Goal: Task Accomplishment & Management: Complete application form

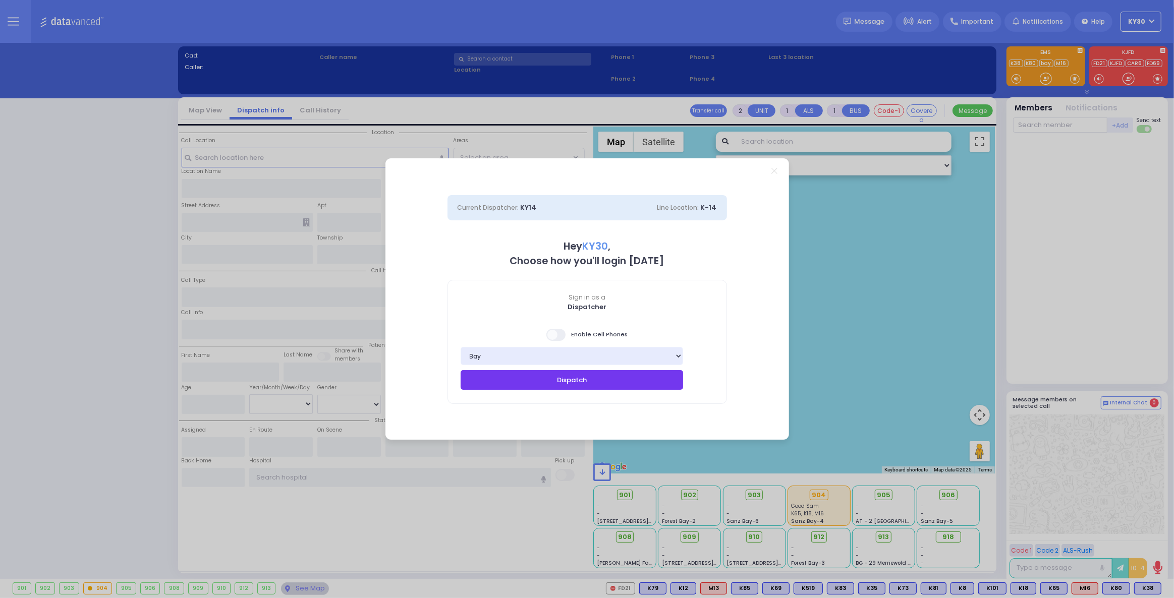
click at [650, 382] on button "Dispatch" at bounding box center [572, 379] width 223 height 19
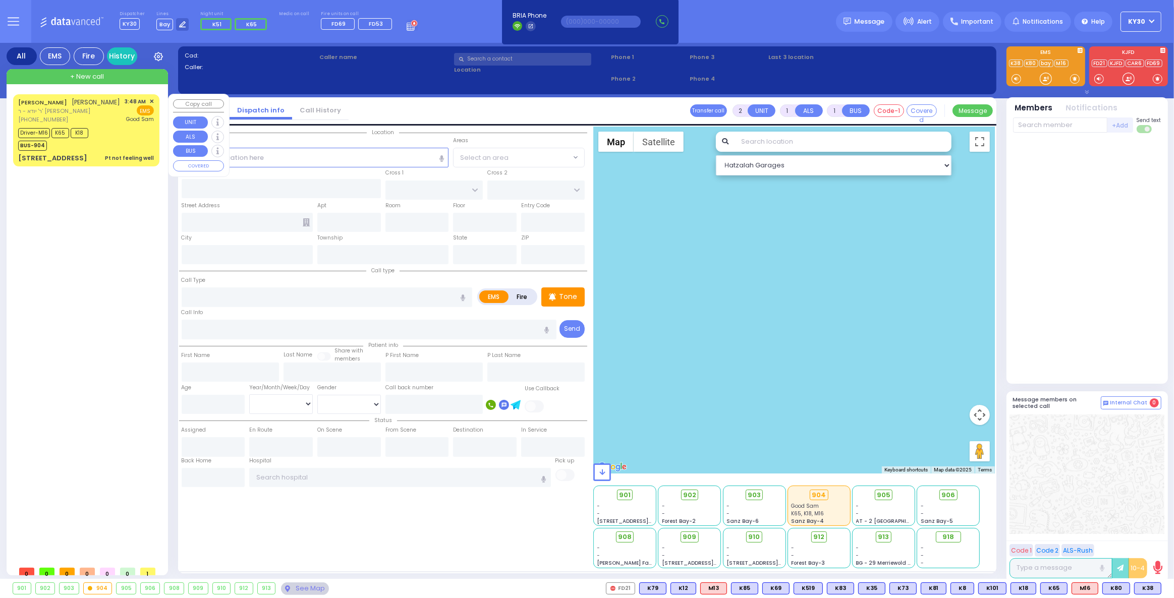
click at [95, 149] on div "Driver-M16 K65 K18 BUS-904" at bounding box center [86, 138] width 136 height 25
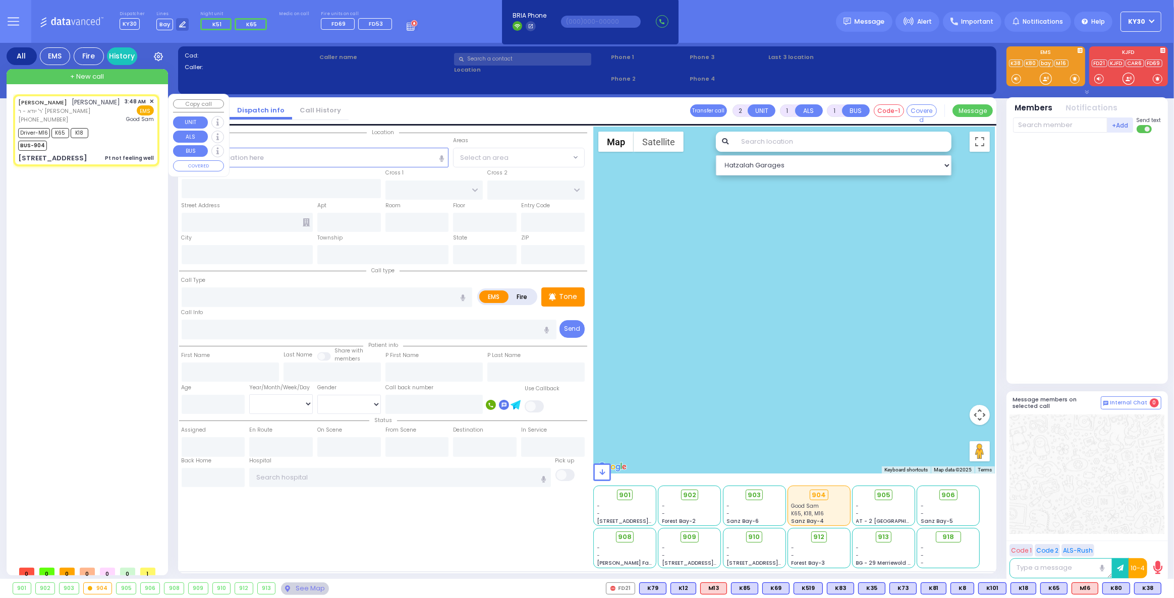
type input "6"
select select
type input "Pt not feeling well"
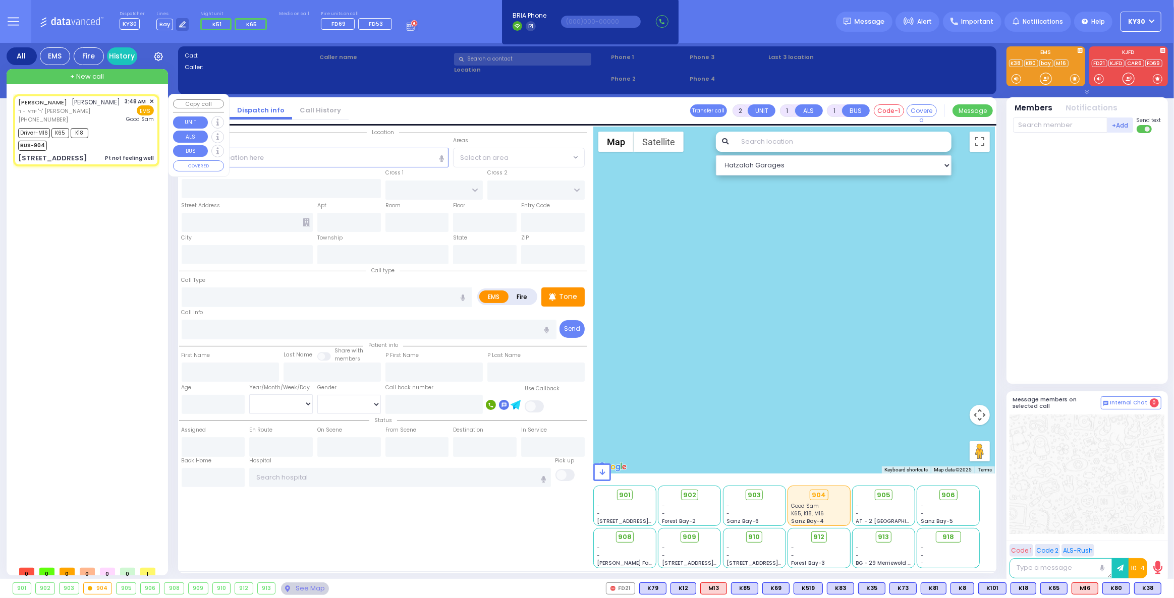
radio input "true"
type input "[PERSON_NAME]"
type input "WEINSTOCK"
type input "[PERSON_NAME]"
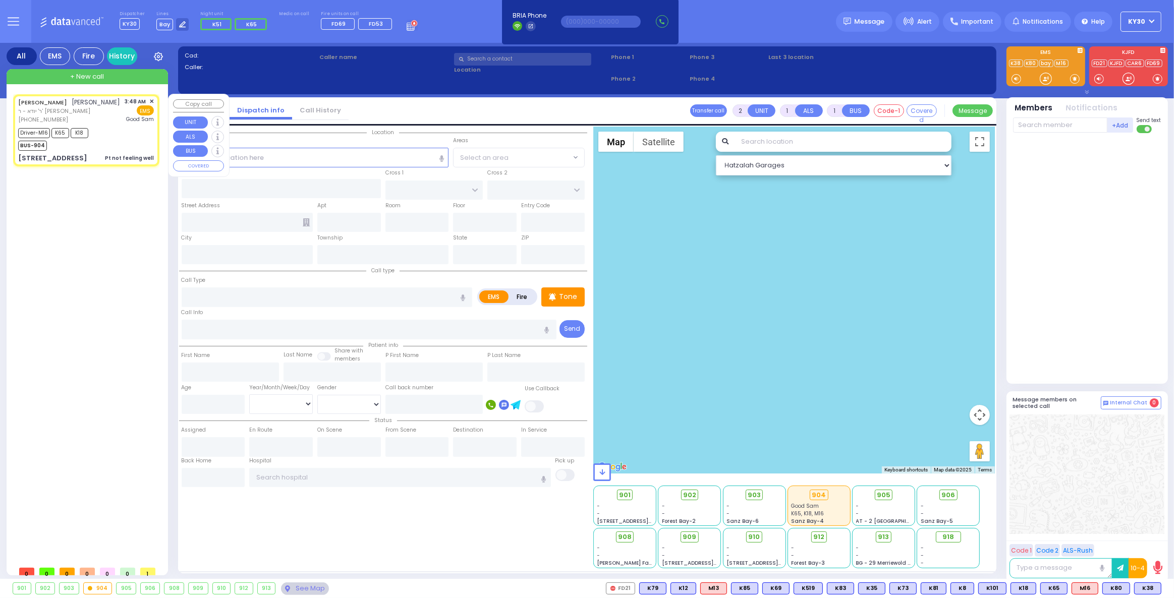
type input "37"
select select "Year"
select select "[DEMOGRAPHIC_DATA]"
type input "03:48"
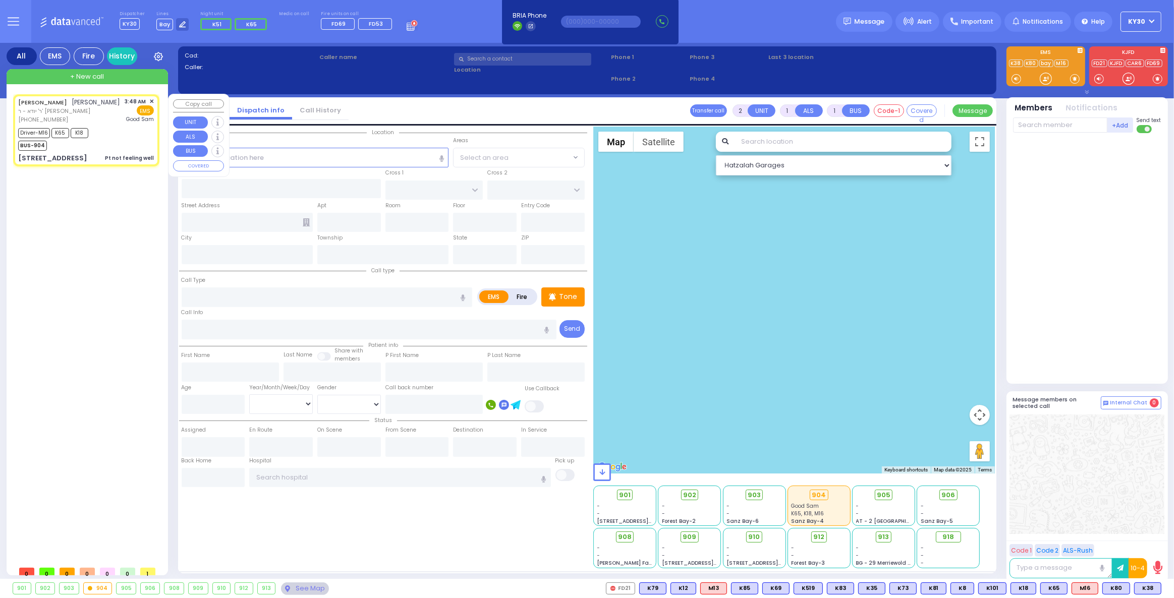
type input "03:55"
type input "04:00"
type input "04:36"
type input "04:50"
type input "[GEOGRAPHIC_DATA]"
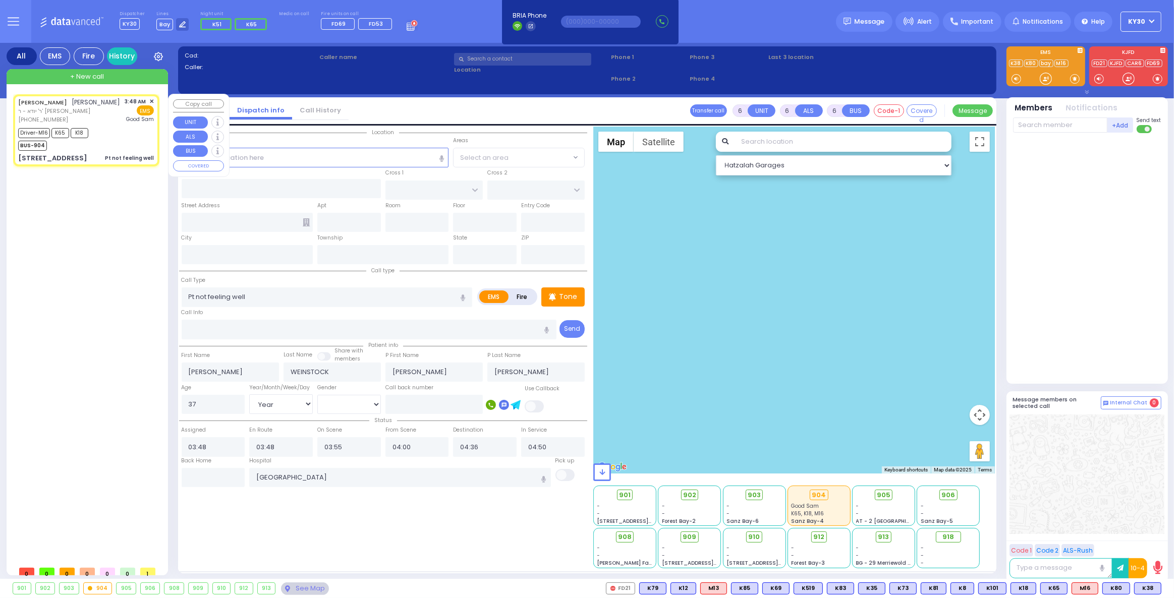
type input "YOEL KLEIN BLVD"
type input "MERON DR"
type input "[STREET_ADDRESS]"
type input "413"
type input "[PERSON_NAME]"
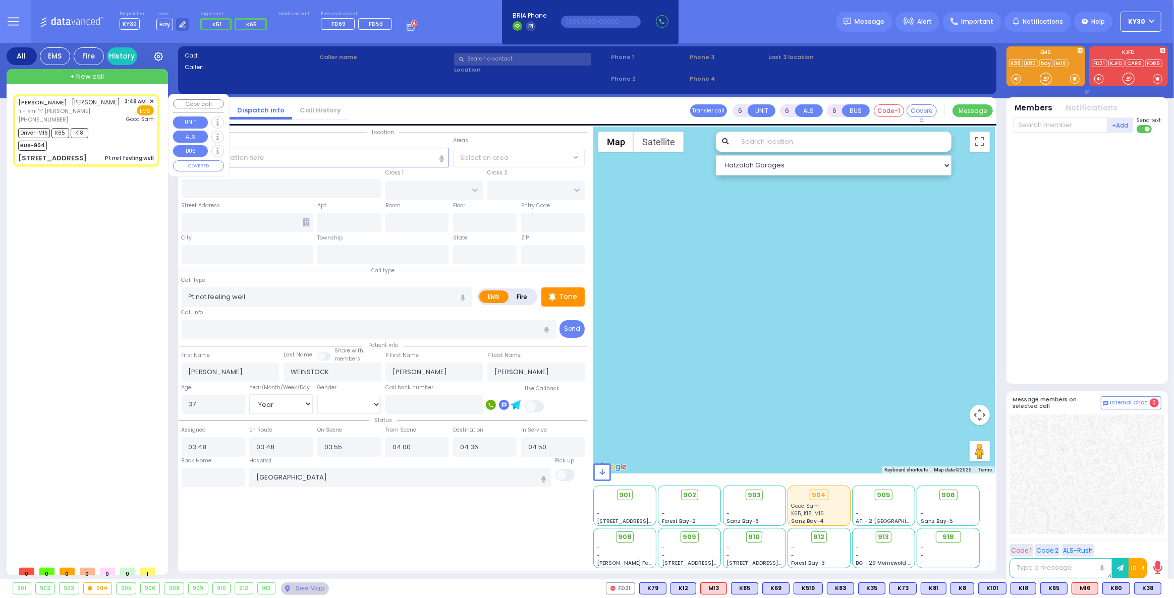
type input "[US_STATE]"
type input "10950"
select select "SECTION 6"
select select "Hatzalah Garages"
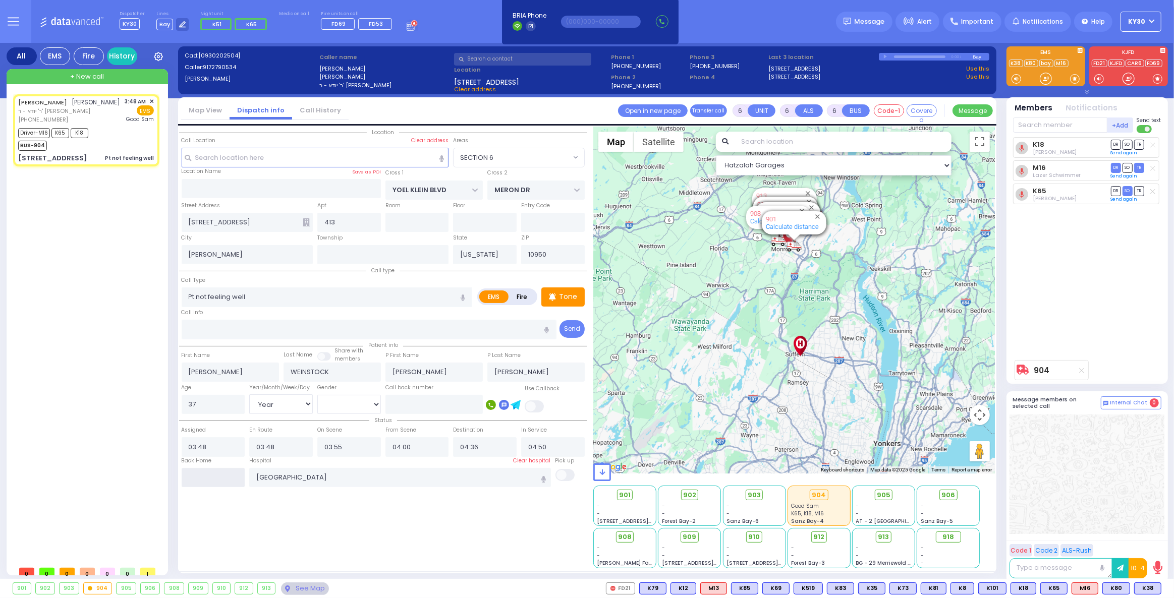
click at [213, 473] on input "text" at bounding box center [214, 477] width 64 height 19
type input "05:27"
select select
radio input "true"
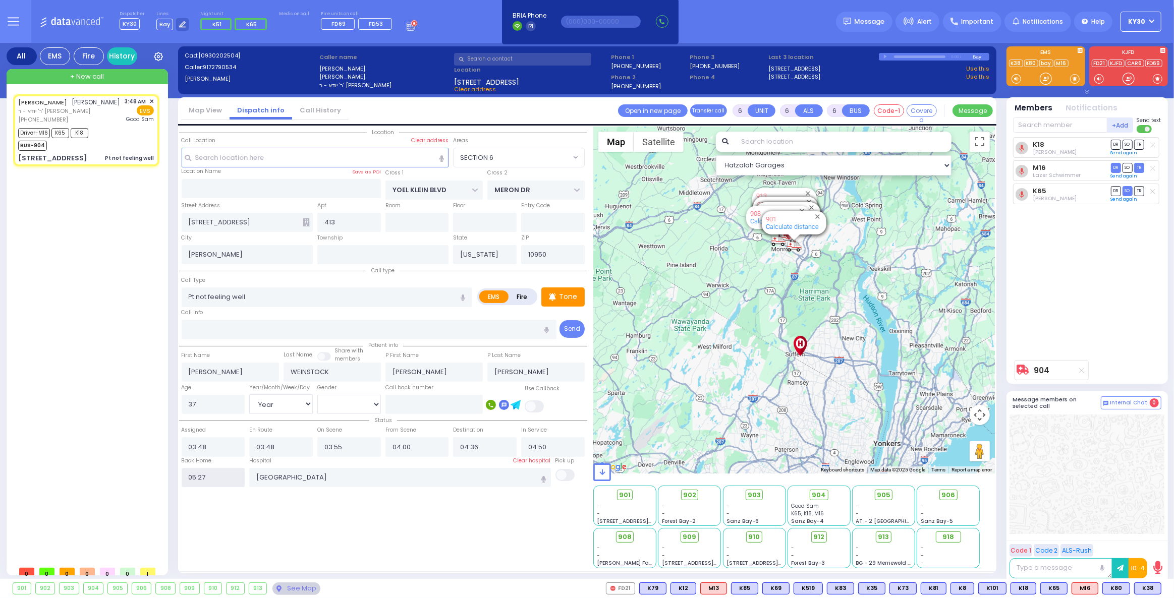
select select
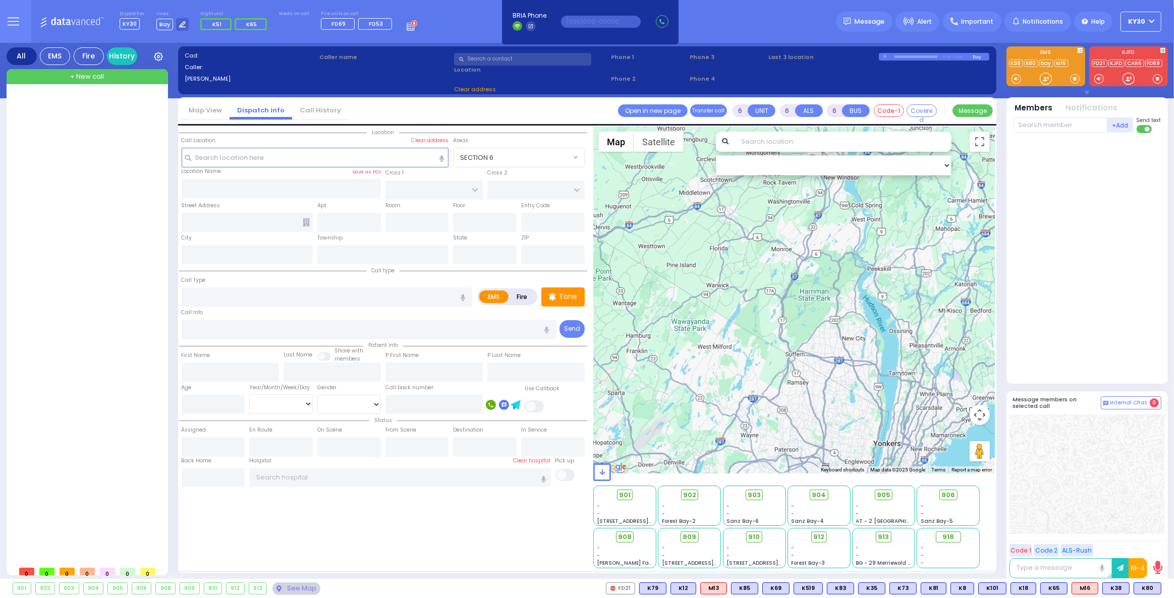
click at [407, 23] on icon at bounding box center [412, 25] width 11 height 11
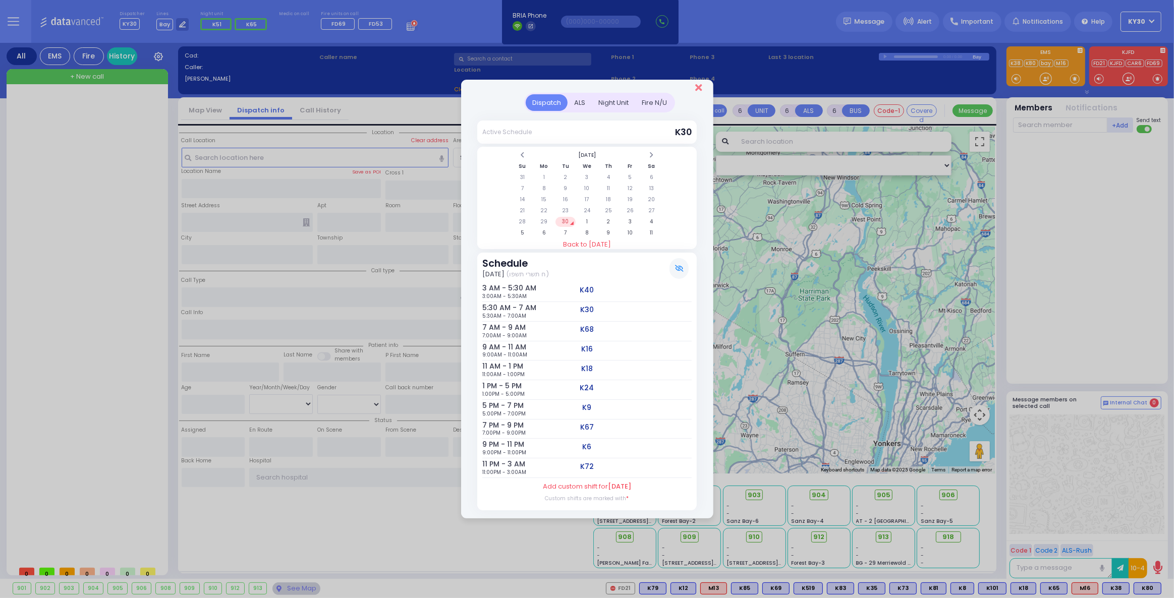
click at [699, 89] on icon "Close" at bounding box center [698, 88] width 7 height 10
